Goal: Check status: Check status

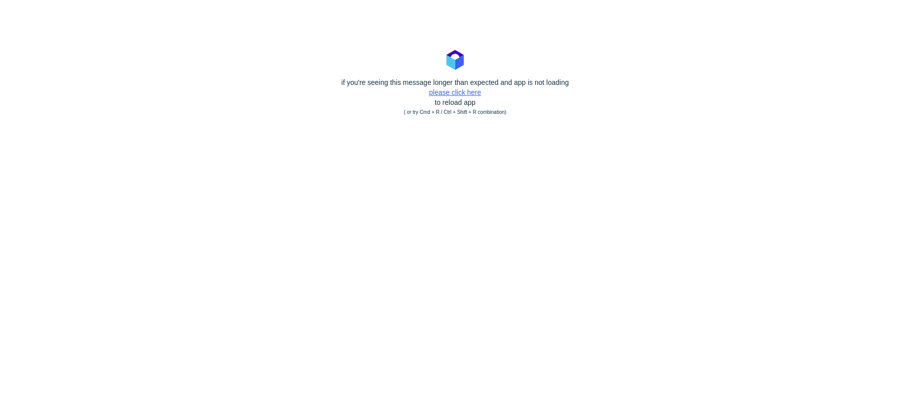
click at [453, 89] on link "please click here" at bounding box center [455, 92] width 52 height 8
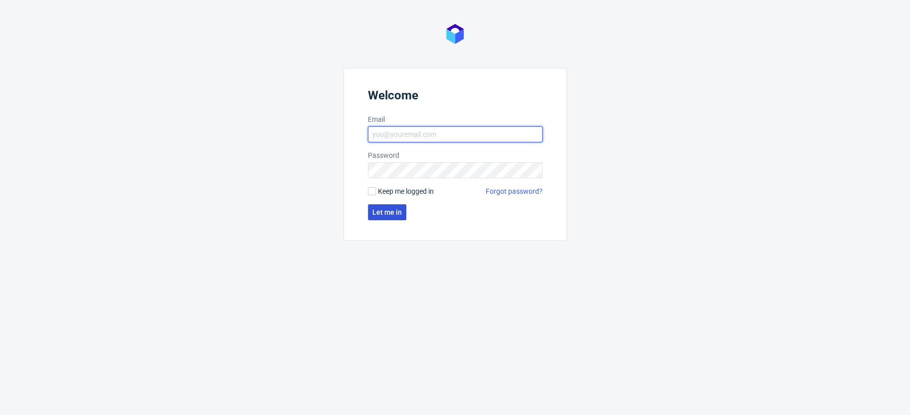
type input "[PERSON_NAME][EMAIL_ADDRESS][PERSON_NAME][DOMAIN_NAME]"
click at [378, 211] on span "Let me in" at bounding box center [386, 212] width 29 height 7
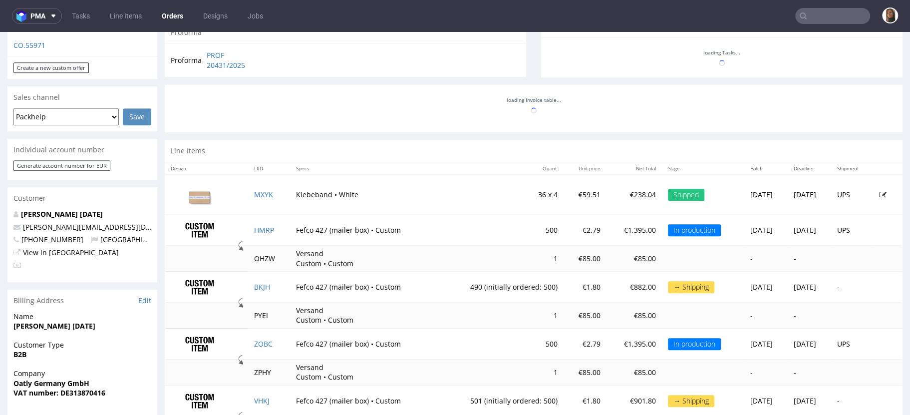
scroll to position [424, 0]
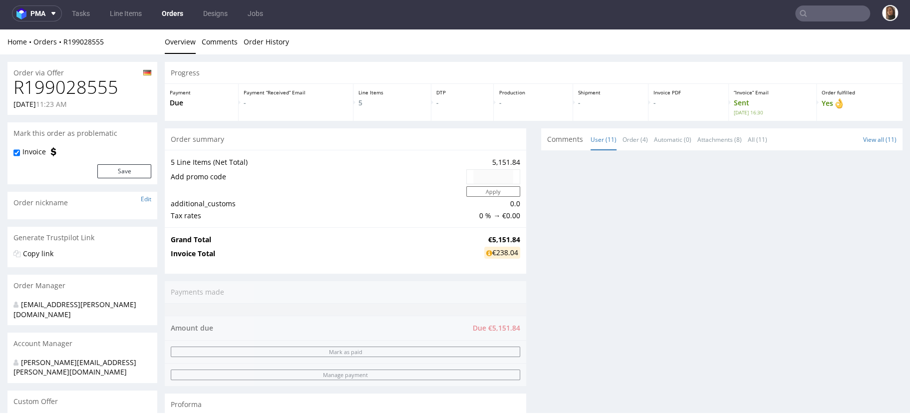
scroll to position [2, 0]
